Goal: Information Seeking & Learning: Learn about a topic

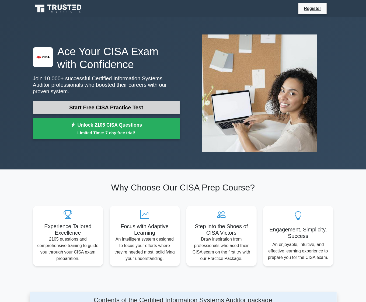
click at [128, 105] on link "Start Free CISA Practice Test" at bounding box center [106, 107] width 147 height 13
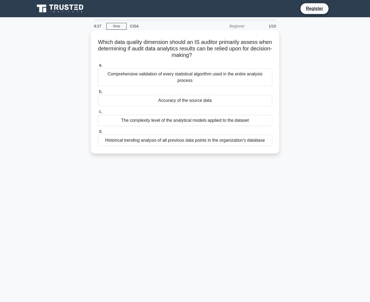
click at [212, 135] on div "Historical trending analysis of all previous data points in the organization's …" at bounding box center [185, 140] width 174 height 11
click at [98, 133] on input "d. Historical trending analysis of all previous data points in the organization…" at bounding box center [98, 131] width 0 height 3
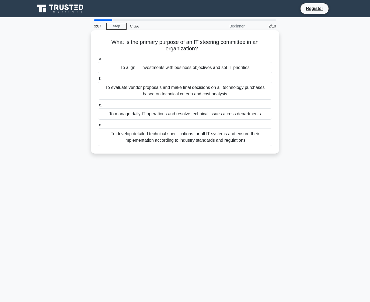
click at [228, 135] on div "To develop detailed technical specifications for all IT systems and ensure thei…" at bounding box center [185, 137] width 174 height 18
click at [98, 127] on input "d. To develop detailed technical specifications for all IT systems and ensure t…" at bounding box center [98, 124] width 0 height 3
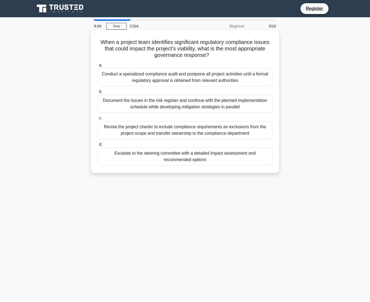
click at [180, 156] on div "Escalate to the steering committee with a detailed impact assessment and recomm…" at bounding box center [185, 156] width 174 height 18
click at [98, 146] on input "d. Escalate to the steering committee with a detailed impact assessment and rec…" at bounding box center [98, 144] width 0 height 3
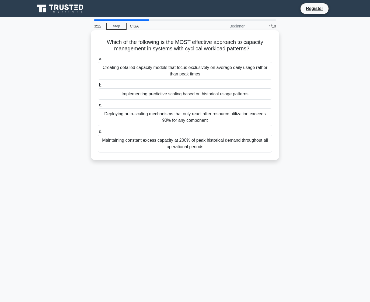
click at [176, 143] on div "Maintaining constant excess capacity at 200% of peak historical demand througho…" at bounding box center [185, 144] width 174 height 18
click at [98, 133] on input "d. Maintaining constant excess capacity at 200% of peak historical demand throu…" at bounding box center [98, 131] width 0 height 3
